Goal: Information Seeking & Learning: Check status

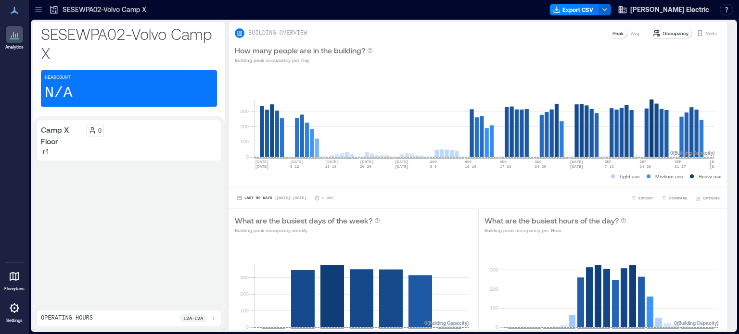
click at [56, 12] on icon at bounding box center [54, 10] width 7 height 8
click at [44, 11] on div at bounding box center [38, 9] width 15 height 15
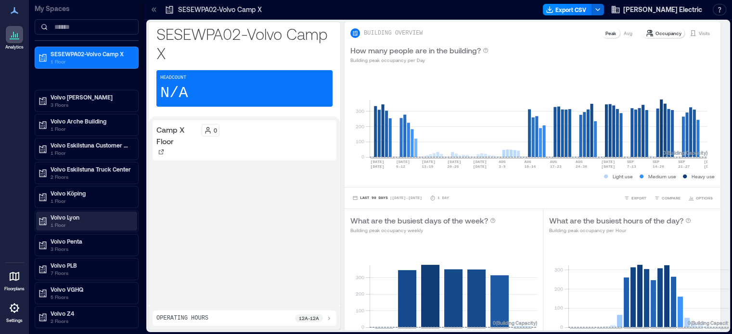
click at [87, 214] on p "Volvo Lyon" at bounding box center [91, 218] width 81 height 8
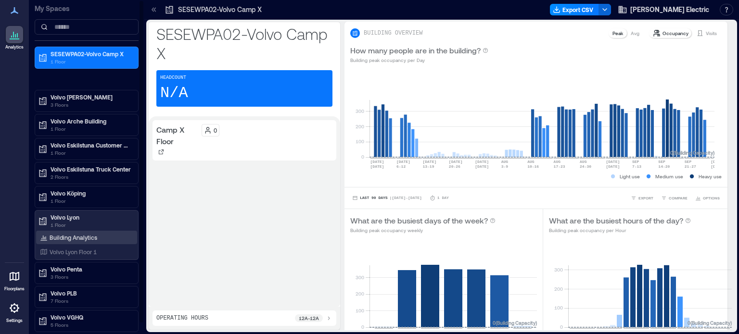
click at [85, 234] on p "Building Analytics" at bounding box center [74, 238] width 48 height 8
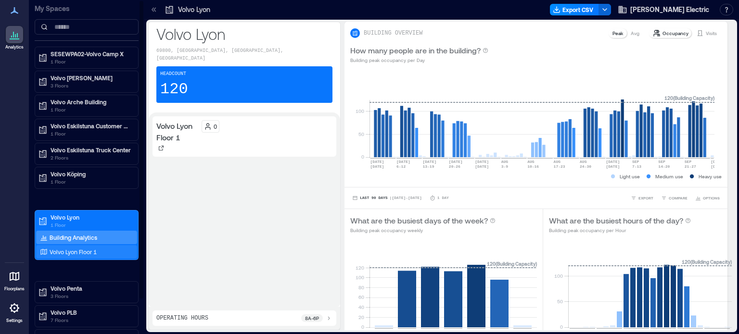
click at [85, 251] on p "Volvo Lyon Floor 1" at bounding box center [73, 252] width 47 height 8
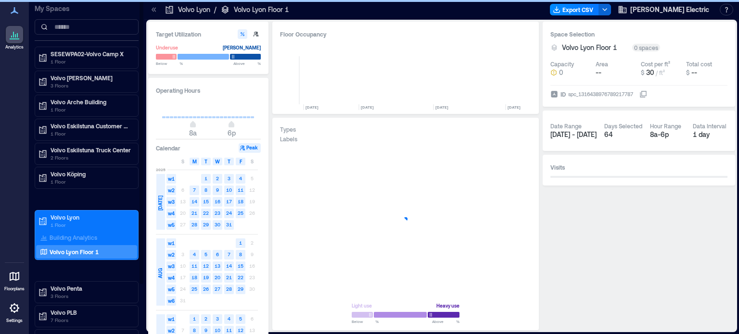
scroll to position [0, 849]
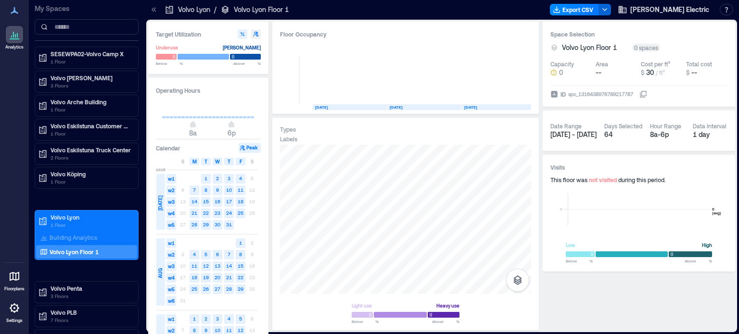
click at [253, 34] on icon "button" at bounding box center [256, 34] width 6 height 6
type input "*"
click at [243, 35] on icon "button" at bounding box center [243, 34] width 6 height 6
type input "**"
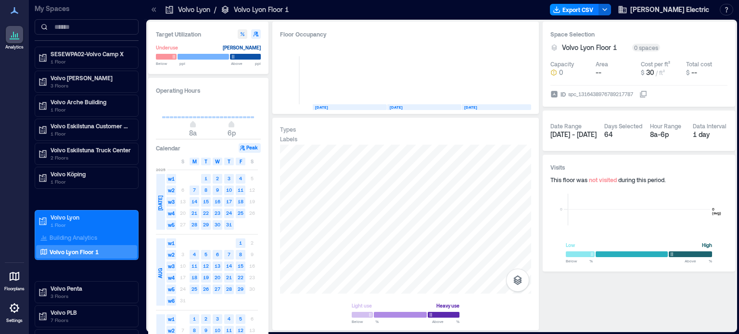
type input "**"
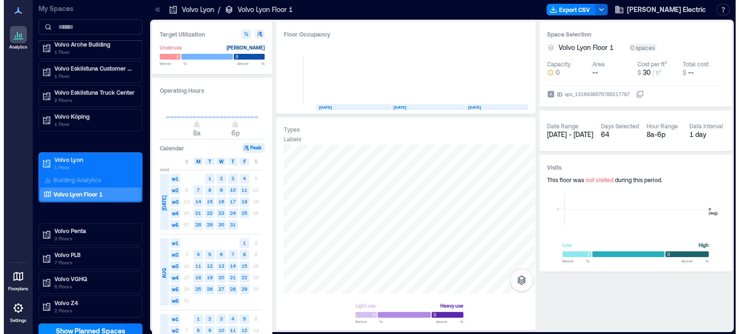
scroll to position [60, 0]
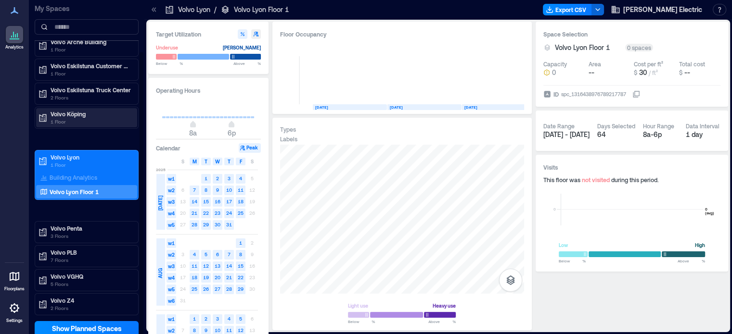
click at [71, 121] on p "1 Floor" at bounding box center [91, 122] width 81 height 8
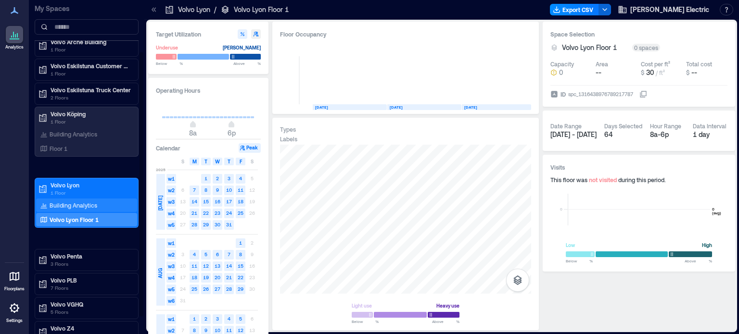
click at [73, 205] on p "Building Analytics" at bounding box center [74, 206] width 48 height 8
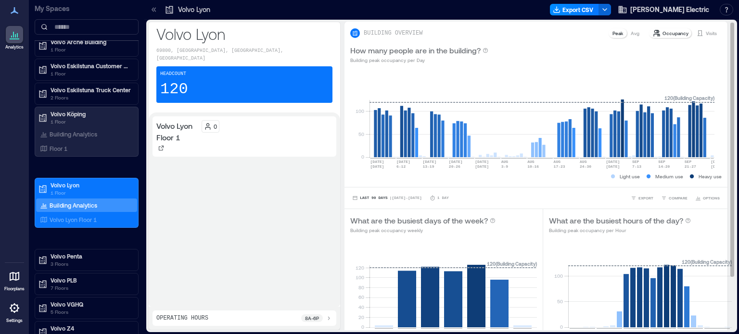
click at [663, 36] on p "Occupancy" at bounding box center [676, 33] width 26 height 8
click at [612, 32] on p "Peak" at bounding box center [617, 33] width 11 height 8
click at [634, 33] on div "Avg" at bounding box center [635, 33] width 16 height 10
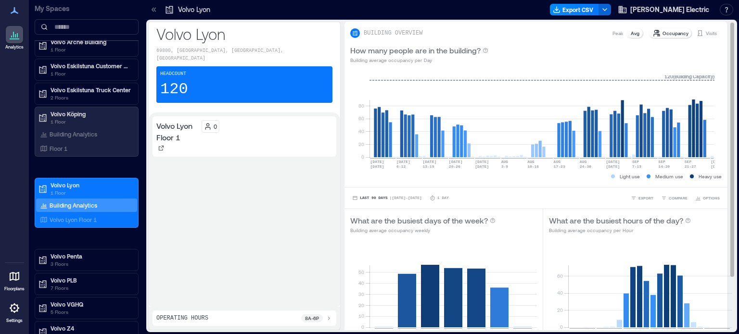
click at [706, 30] on p "Visits" at bounding box center [711, 33] width 11 height 8
